Goal: Register for event/course

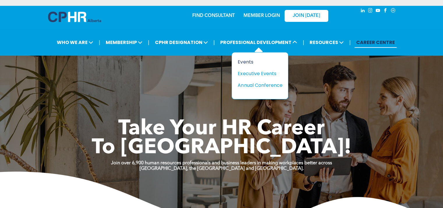
click at [247, 63] on div "Events" at bounding box center [257, 61] width 40 height 7
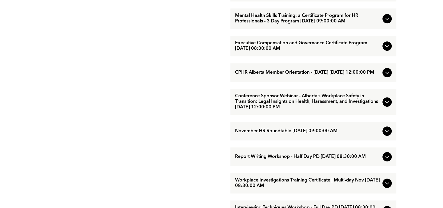
scroll to position [455, 0]
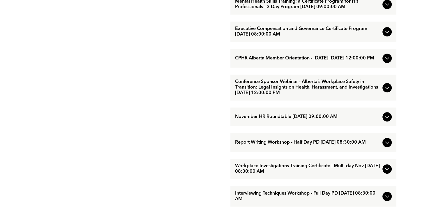
click at [331, 96] on span "Conference Sponsor Webinar - Alberta’s Workplace Safety in Transition: Legal In…" at bounding box center [307, 87] width 145 height 17
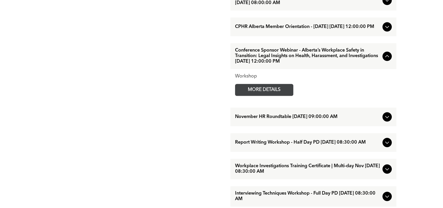
click at [248, 95] on span "MORE DETAILS" at bounding box center [264, 89] width 46 height 11
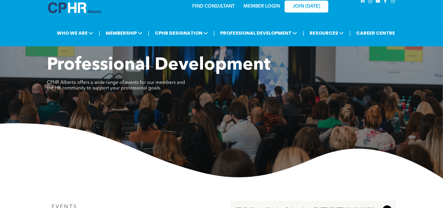
scroll to position [0, 0]
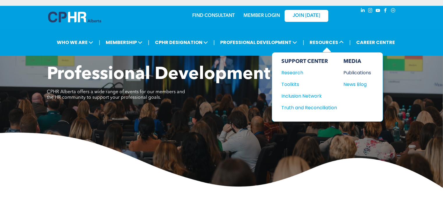
click at [360, 73] on div "Publications" at bounding box center [355, 72] width 25 height 7
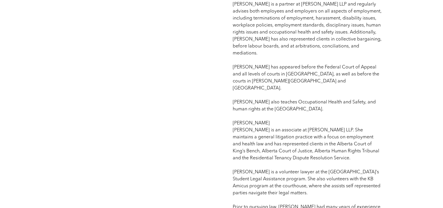
scroll to position [524, 0]
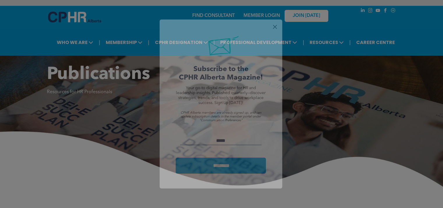
click at [272, 23] on div at bounding box center [275, 27] width 8 height 8
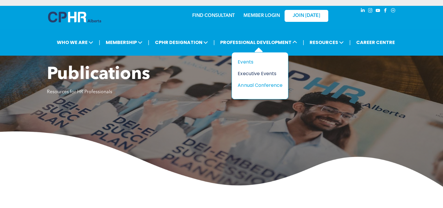
click at [258, 72] on div "Executive Events" at bounding box center [257, 73] width 40 height 7
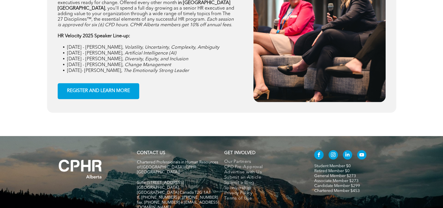
scroll to position [924, 0]
